Goal: Task Accomplishment & Management: Manage account settings

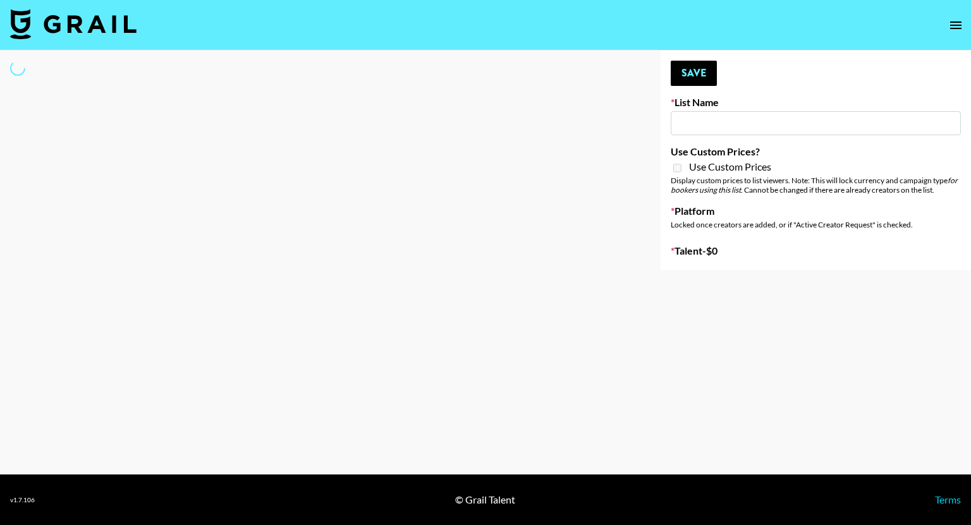
type input "June's Journey ([DATE])"
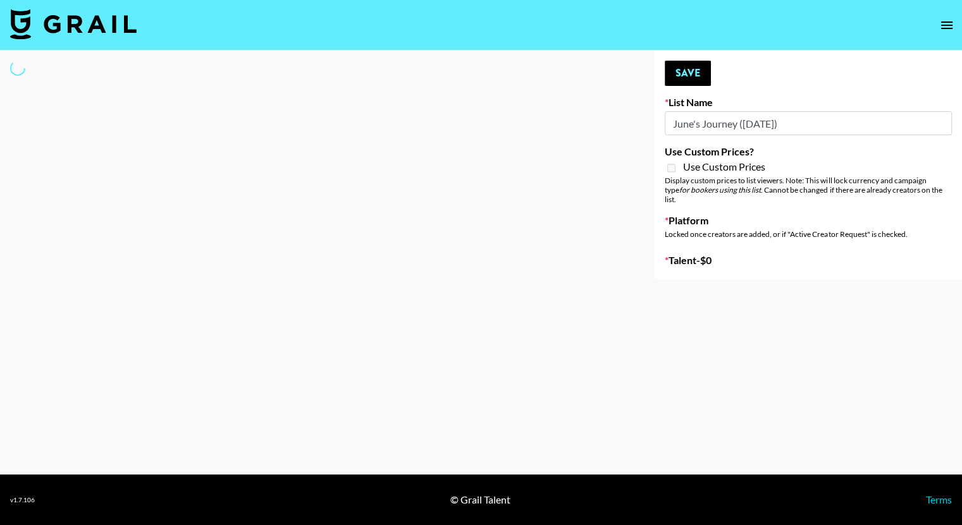
select select "Song"
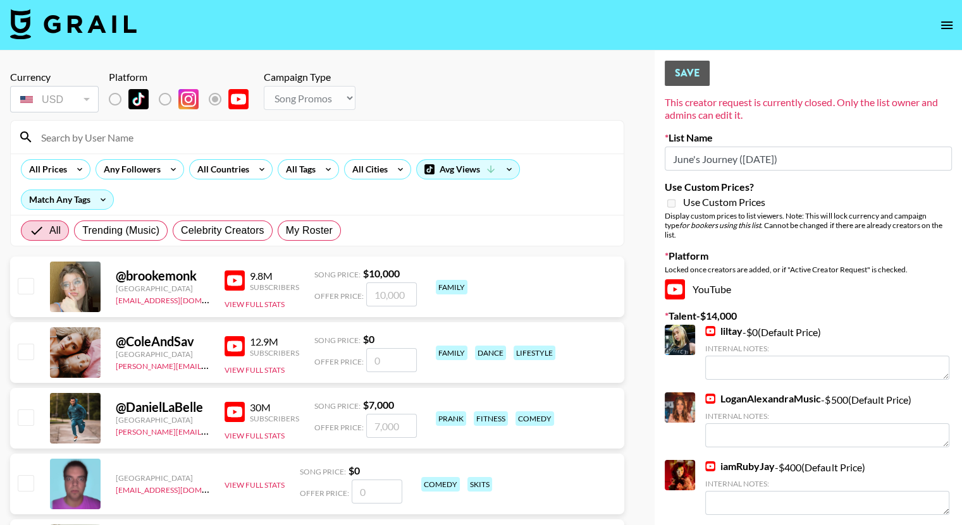
click at [150, 138] on input at bounding box center [325, 137] width 582 height 20
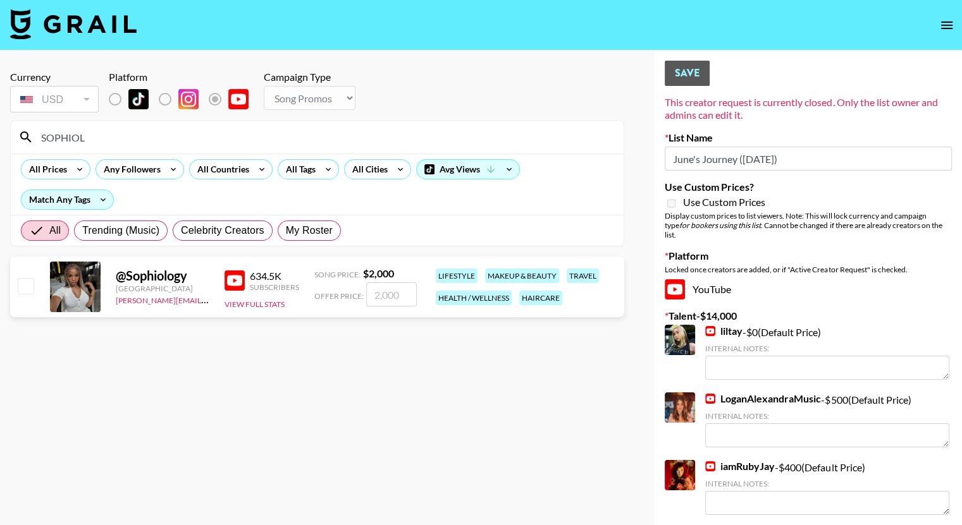
type input "SOPHIOL"
click at [382, 295] on input "number" at bounding box center [391, 295] width 51 height 24
checkbox input "true"
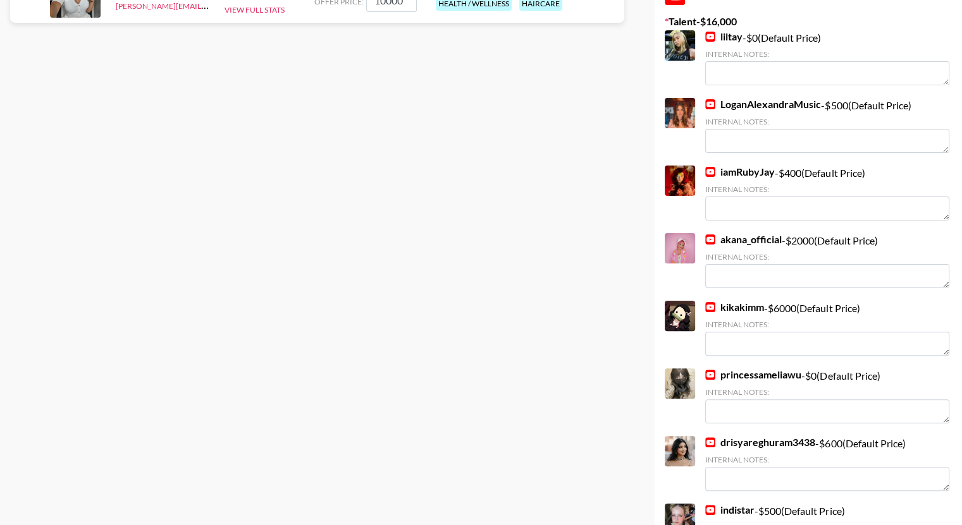
scroll to position [314, 0]
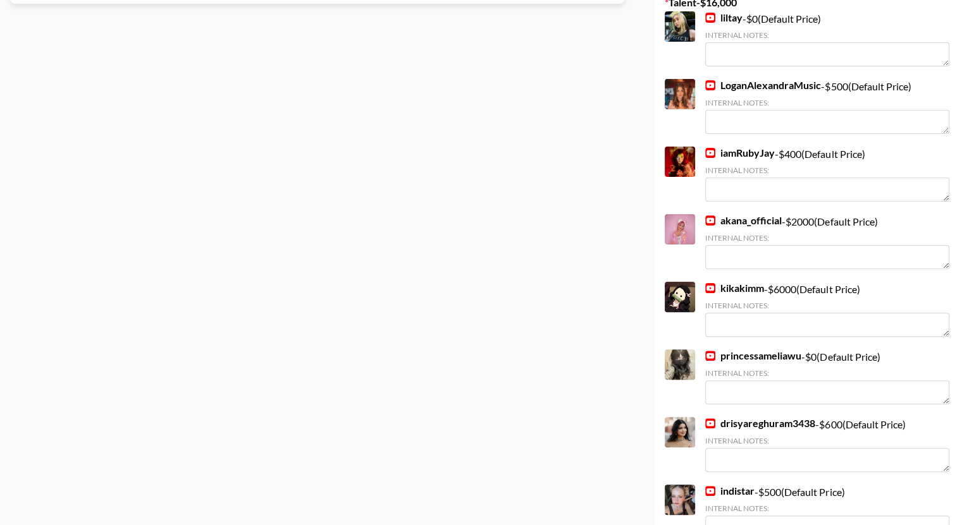
click at [738, 283] on link "kikakimm" at bounding box center [734, 288] width 59 height 13
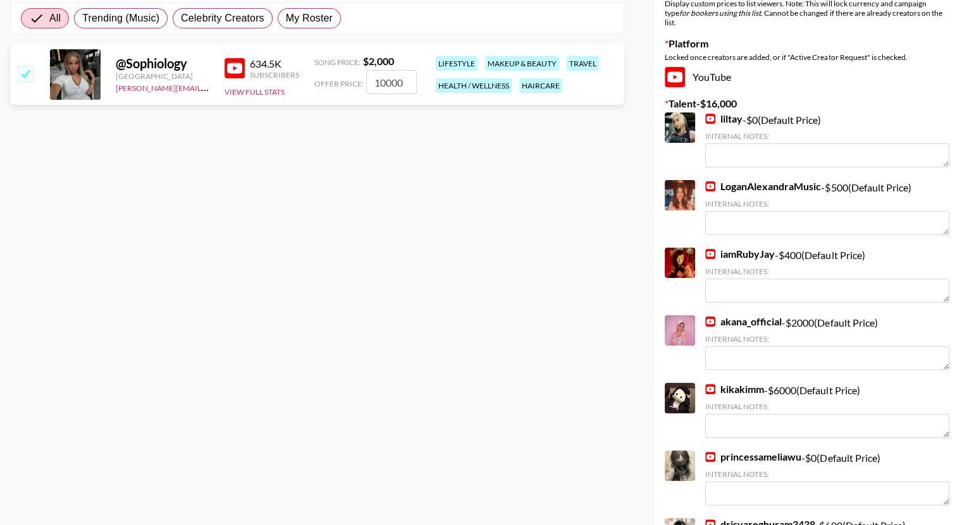
scroll to position [0, 0]
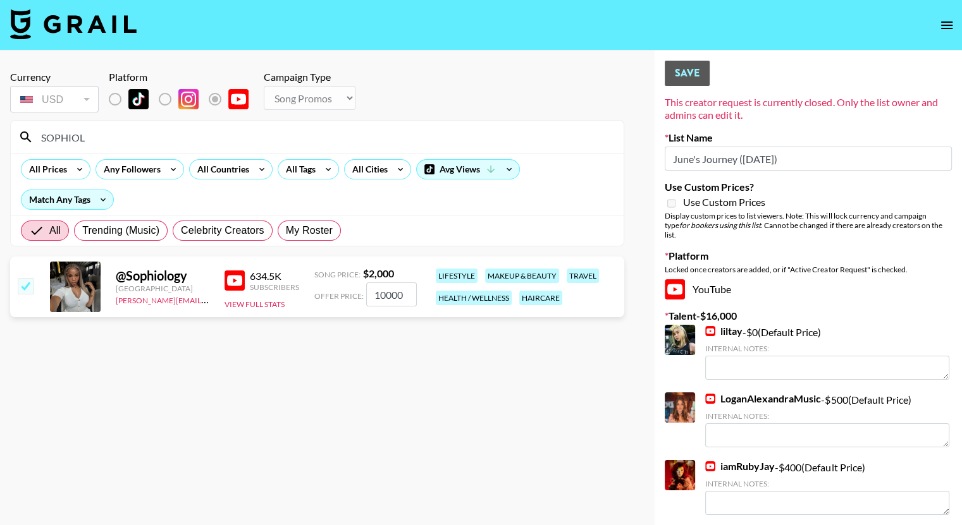
click at [386, 294] on input "10000" at bounding box center [391, 295] width 51 height 24
type input "1000"
checkbox input "false"
checkbox input "true"
type input "8000"
